Goal: Connect with others: Connect with others

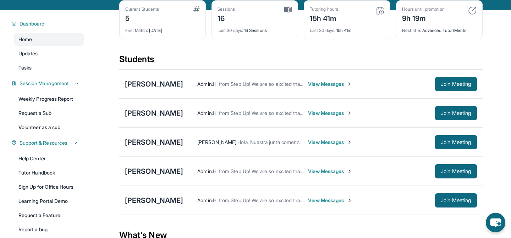
scroll to position [69, 0]
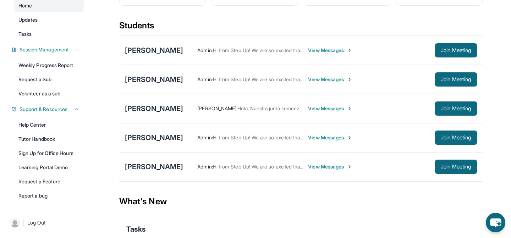
click at [308, 80] on span "View Messages" at bounding box center [330, 79] width 44 height 7
click at [308, 80] on div "Admin : Hi from Step Up! We are so excited that you are matched with one anothe…" at bounding box center [309, 79] width 252 height 7
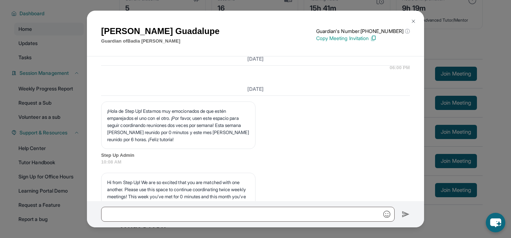
scroll to position [1954, 0]
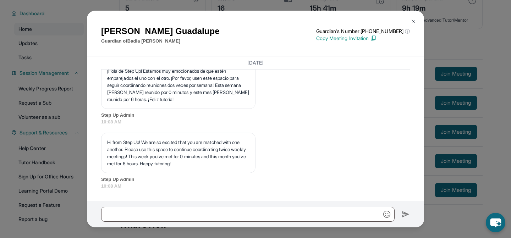
click at [414, 21] on img at bounding box center [413, 21] width 6 height 6
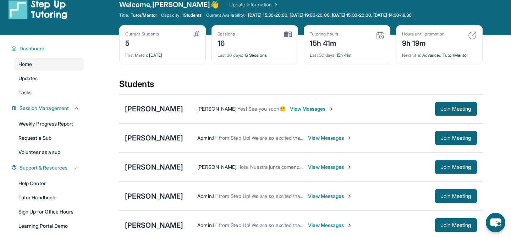
scroll to position [0, 0]
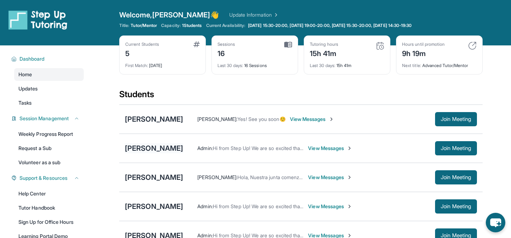
click at [143, 148] on div "[PERSON_NAME]" at bounding box center [154, 148] width 58 height 10
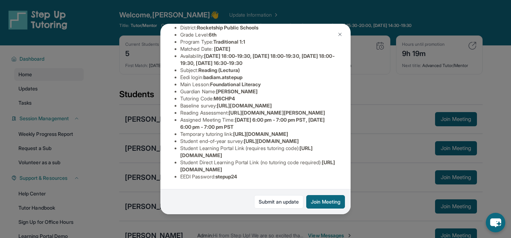
scroll to position [150, 0]
click at [207, 179] on li "EEDI Password : stepup24" at bounding box center [258, 176] width 156 height 7
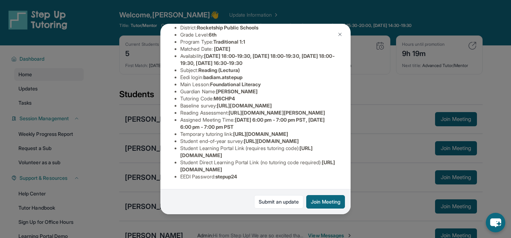
click at [215, 74] on span "badiam.atstepup" at bounding box center [222, 77] width 39 height 6
click at [226, 154] on span "[URL][DOMAIN_NAME]" at bounding box center [246, 151] width 132 height 13
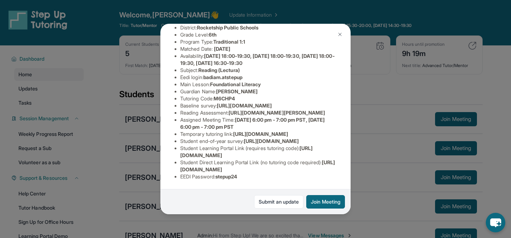
click at [226, 154] on span "[URL][DOMAIN_NAME]" at bounding box center [246, 151] width 132 height 13
click at [229, 88] on span "[PERSON_NAME]" at bounding box center [236, 91] width 41 height 6
click at [229, 95] on span "M6CHP4" at bounding box center [224, 98] width 21 height 6
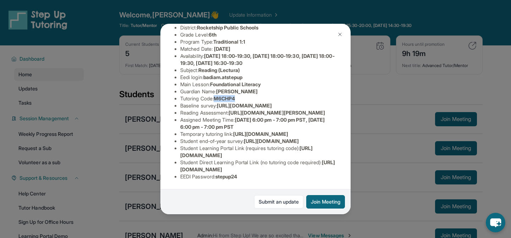
click at [229, 95] on span "M6CHP4" at bounding box center [224, 98] width 21 height 6
click at [358, 89] on div "[PERSON_NAME] Guardian: [PERSON_NAME] Student Information [URL][DOMAIN_NAME] Pr…" at bounding box center [255, 119] width 511 height 238
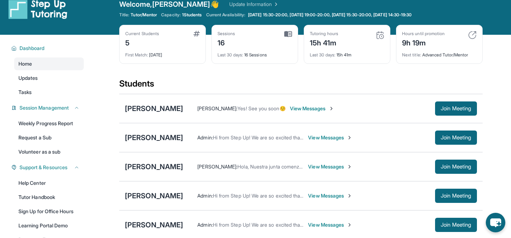
scroll to position [0, 0]
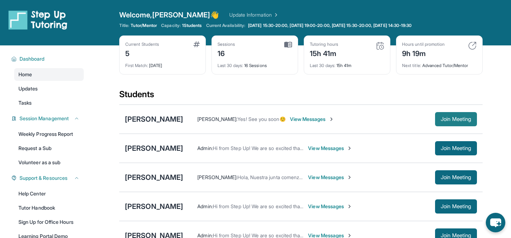
click at [456, 121] on span "Join Meeting" at bounding box center [456, 119] width 31 height 4
click at [455, 125] on button "Join Meeting" at bounding box center [456, 119] width 42 height 14
